Goal: Find specific page/section: Find specific page/section

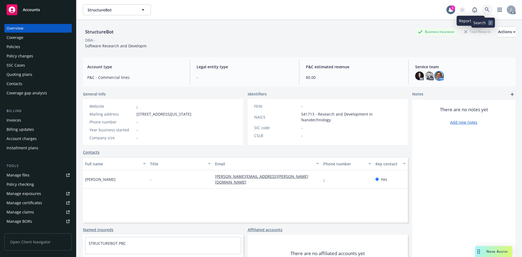
click at [482, 8] on link at bounding box center [487, 9] width 11 height 11
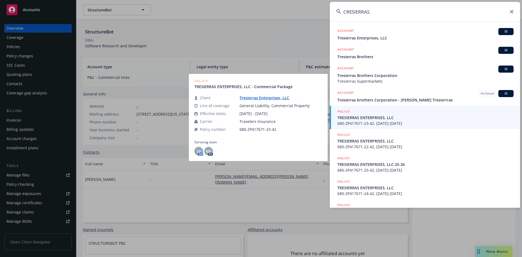
type input "CRESIERRAS"
click at [361, 121] on span "680-2P417671-23-42, 10/02/2023-10/02/2024" at bounding box center [425, 123] width 176 height 6
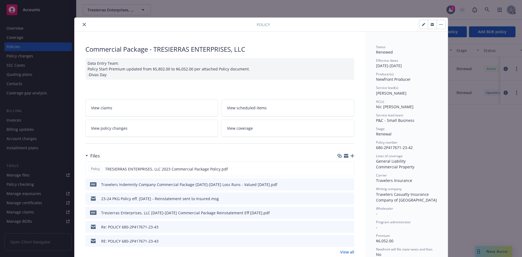
drag, startPoint x: 355, startPoint y: 11, endPoint x: 350, endPoint y: 10, distance: 4.5
click at [354, 11] on div "Policy Commercial Package - TRESIERRAS ENTERPRISES, LLC Data Entry Team: Policy…" at bounding box center [261, 128] width 522 height 257
click at [498, 127] on div "Policy Commercial Package - TRESIERRAS ENTERPRISES, LLC Data Entry Team: Policy…" at bounding box center [261, 128] width 522 height 257
click at [81, 23] on button "close" at bounding box center [84, 24] width 7 height 7
